Goal: Task Accomplishment & Management: Complete application form

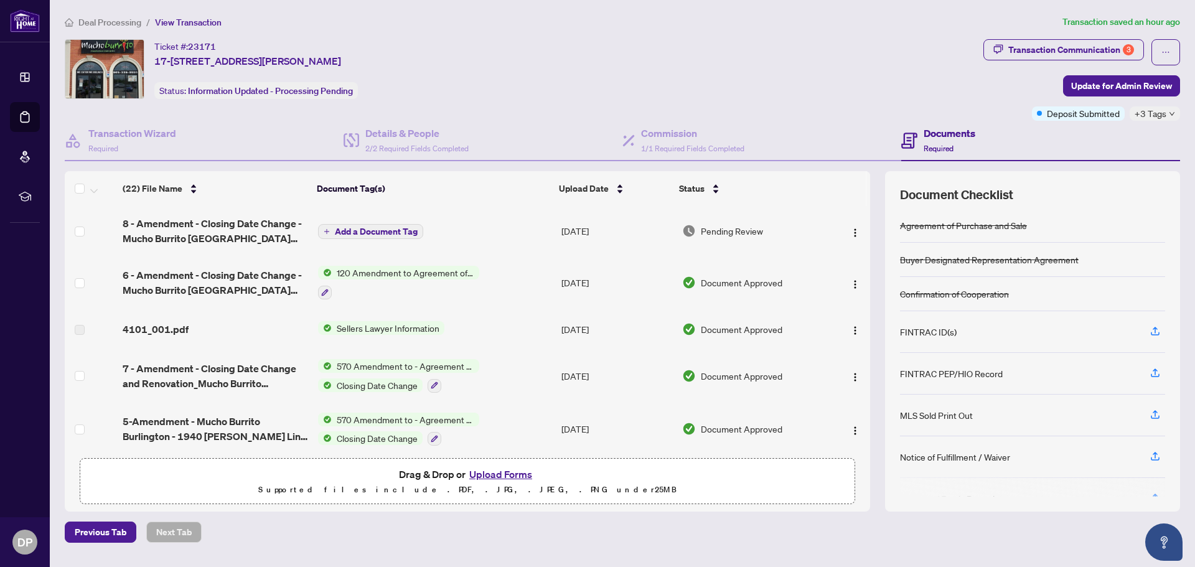
scroll to position [909, 0]
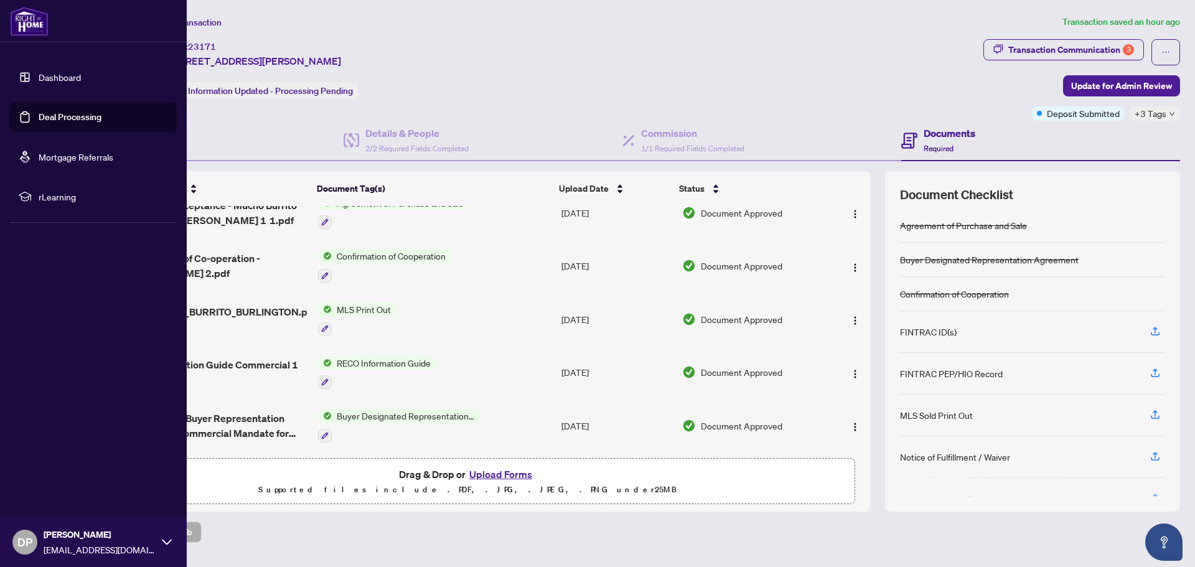
click at [81, 79] on link "Dashboard" at bounding box center [60, 77] width 42 height 11
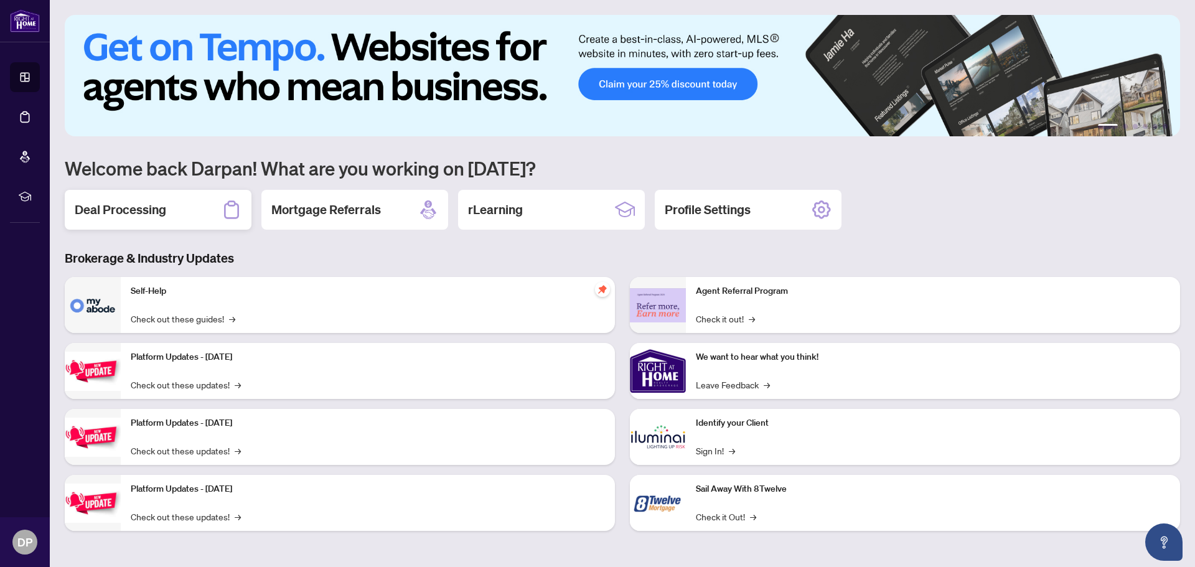
click at [161, 211] on h2 "Deal Processing" at bounding box center [120, 209] width 91 height 17
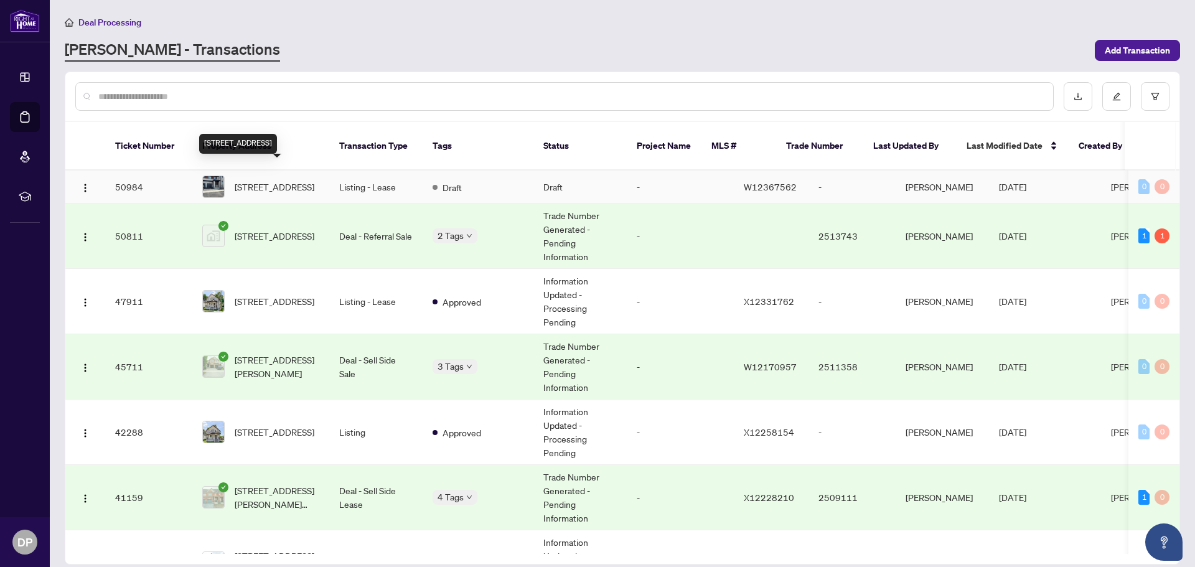
click at [269, 180] on span "[STREET_ADDRESS]" at bounding box center [275, 187] width 80 height 14
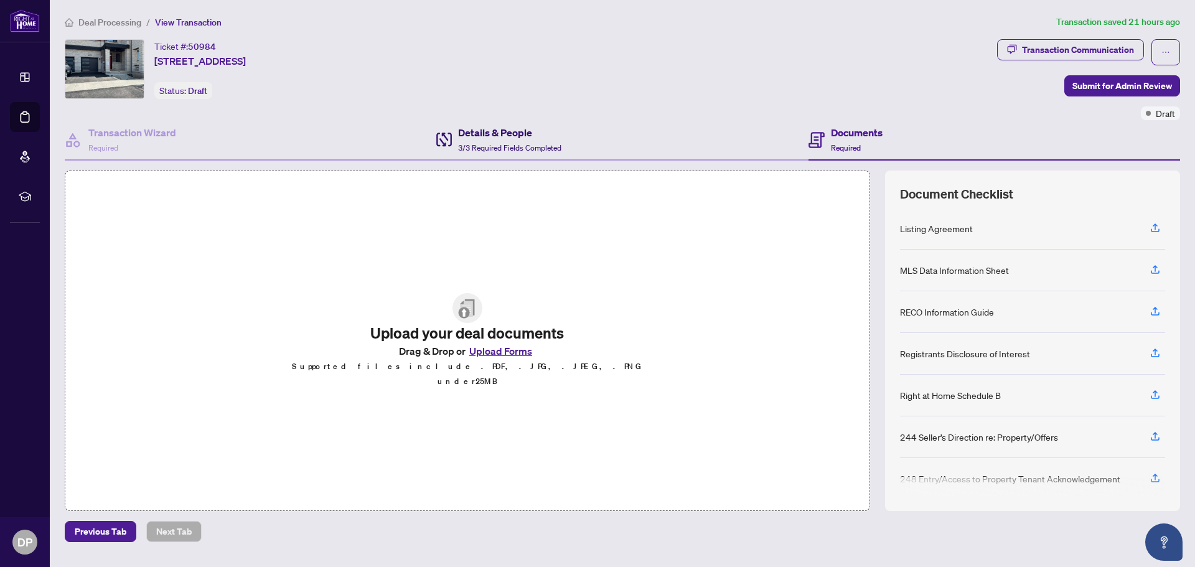
click at [490, 139] on div "Details & People 3/3 Required Fields Completed" at bounding box center [509, 139] width 103 height 29
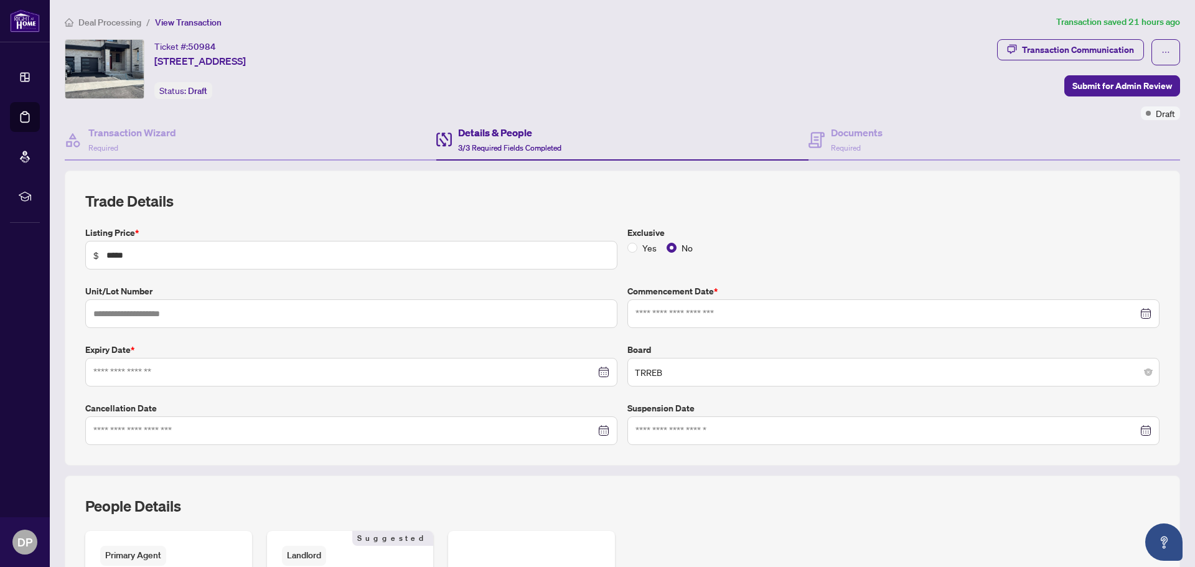
type input "**********"
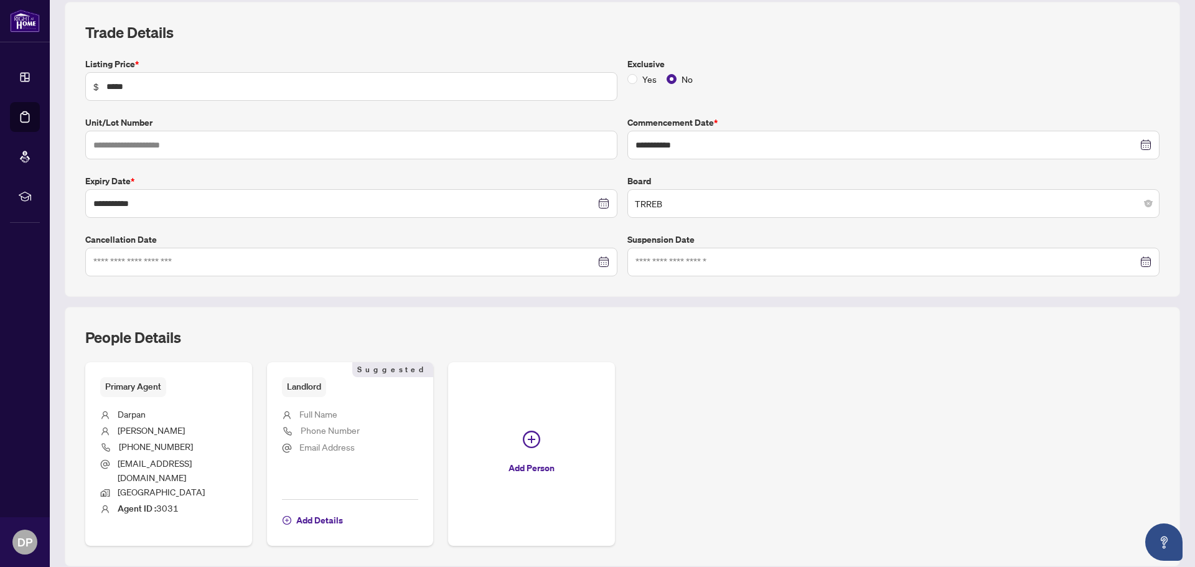
scroll to position [187, 0]
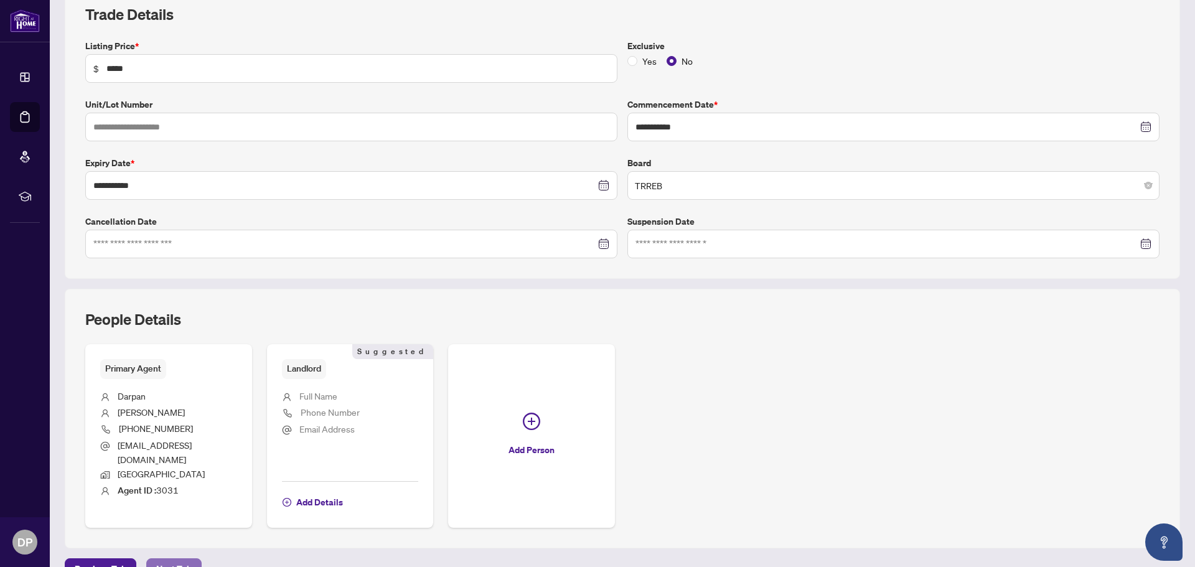
click at [171, 559] on span "Next Tab" at bounding box center [173, 569] width 35 height 20
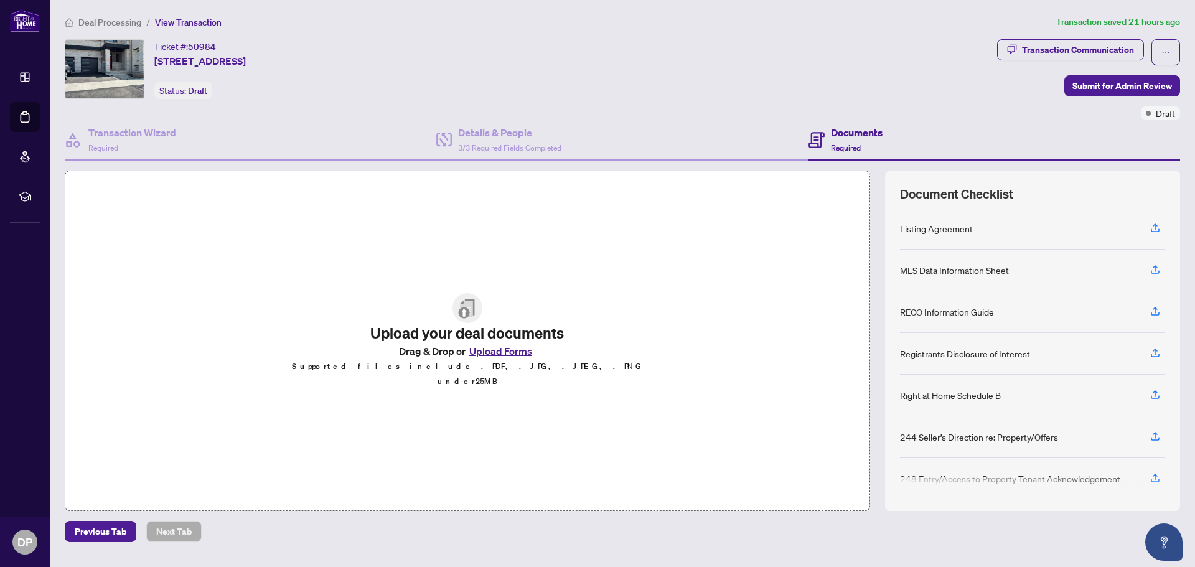
click at [499, 357] on button "Upload Forms" at bounding box center [500, 351] width 70 height 16
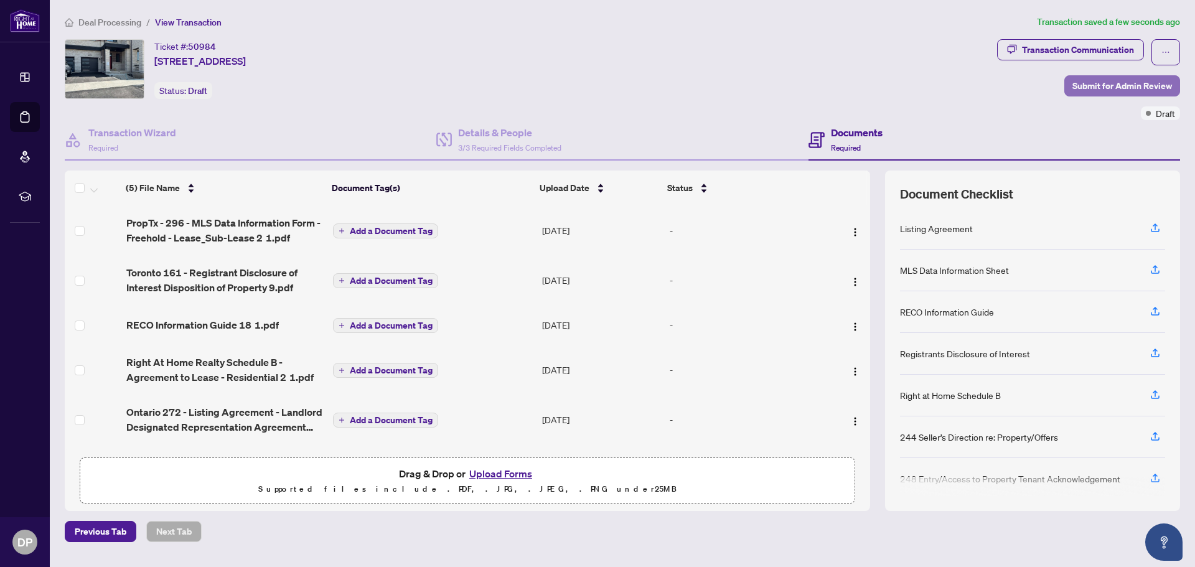
click at [1093, 82] on span "Submit for Admin Review" at bounding box center [1122, 86] width 100 height 20
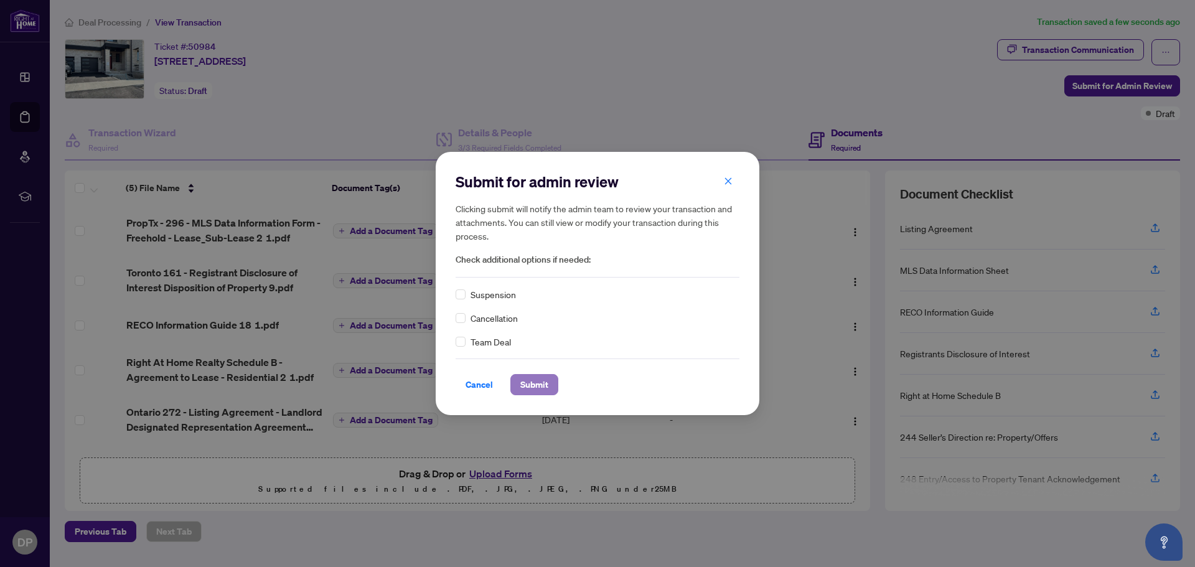
click at [540, 380] on span "Submit" at bounding box center [534, 385] width 28 height 20
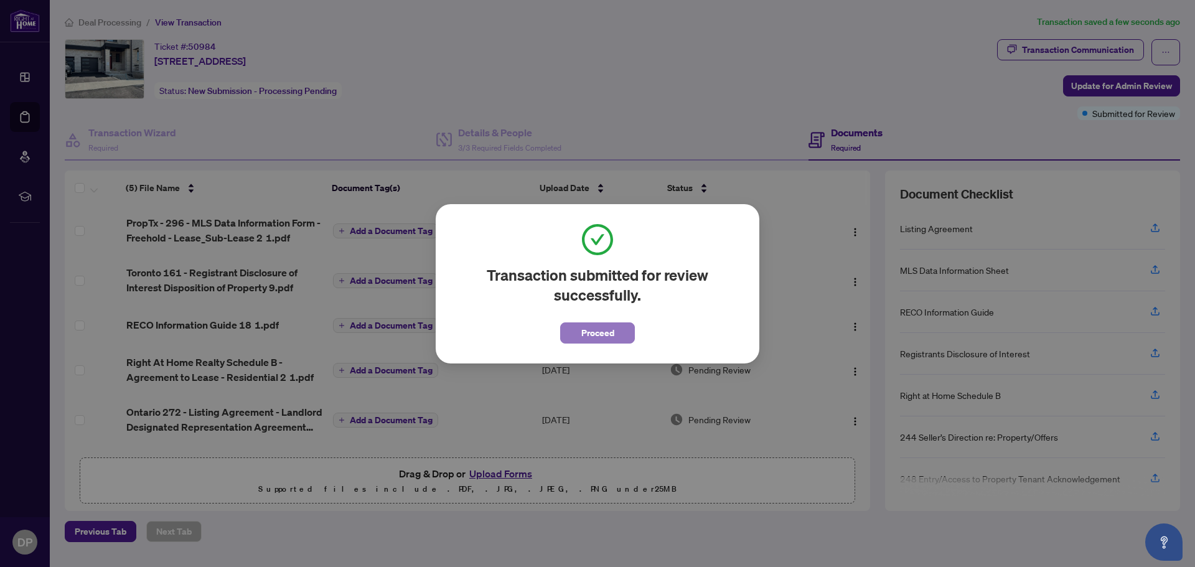
click at [607, 334] on span "Proceed" at bounding box center [597, 333] width 33 height 20
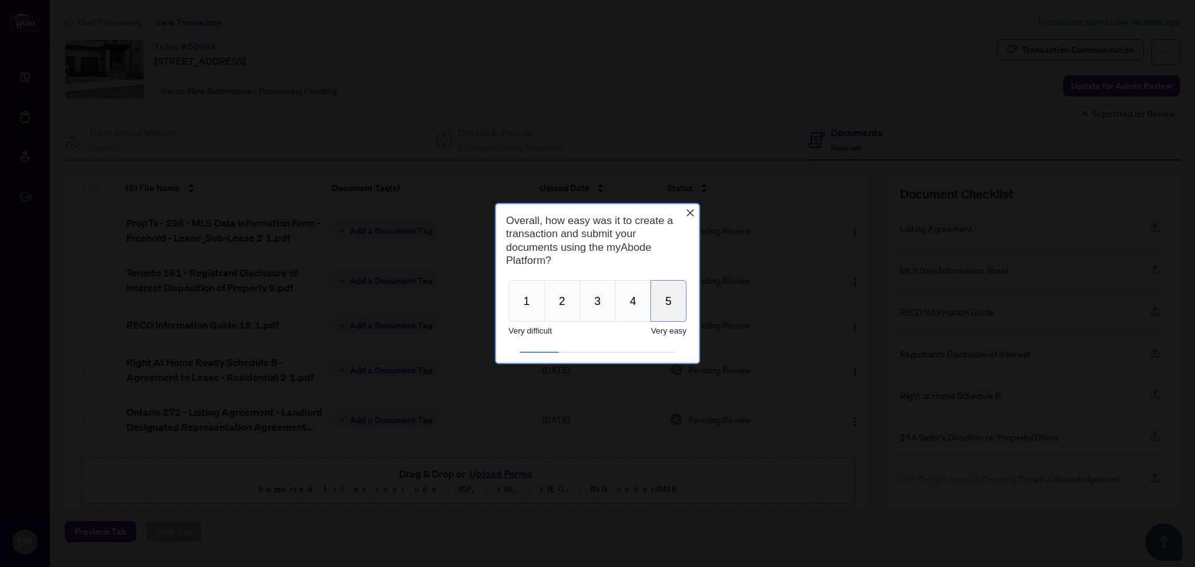
click at [663, 303] on button "5" at bounding box center [668, 301] width 36 height 42
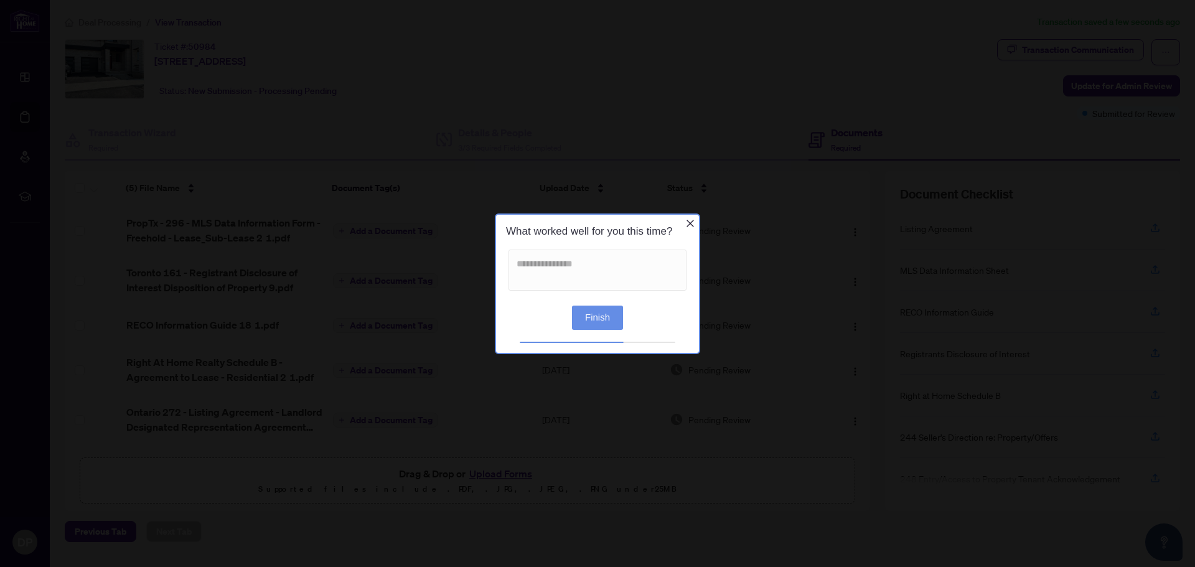
click at [613, 319] on button "Finish" at bounding box center [597, 317] width 51 height 24
